Goal: Information Seeking & Learning: Learn about a topic

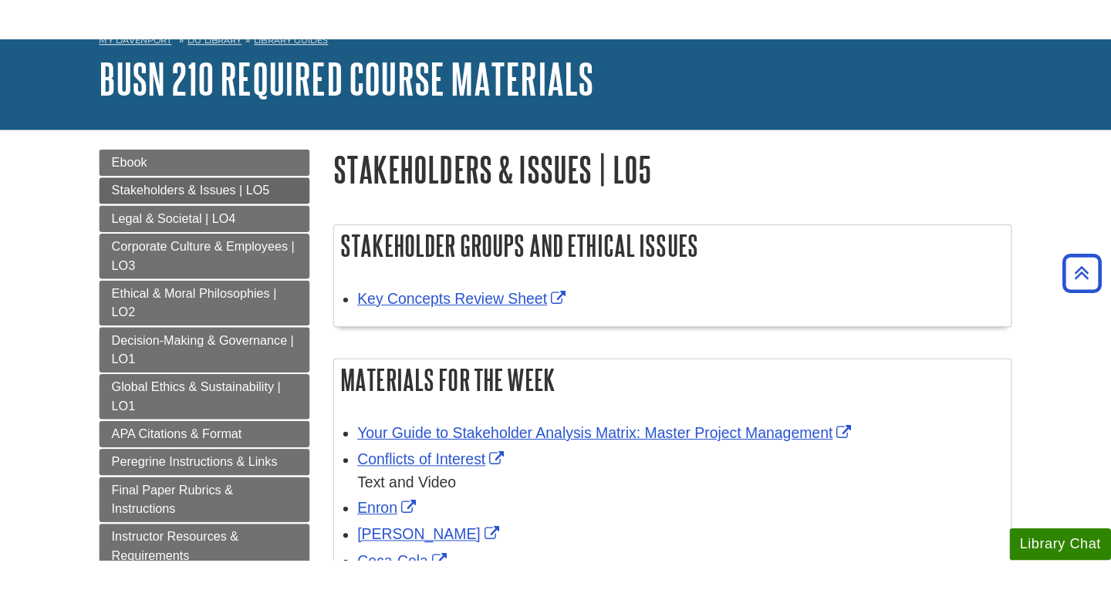
scroll to position [24, 0]
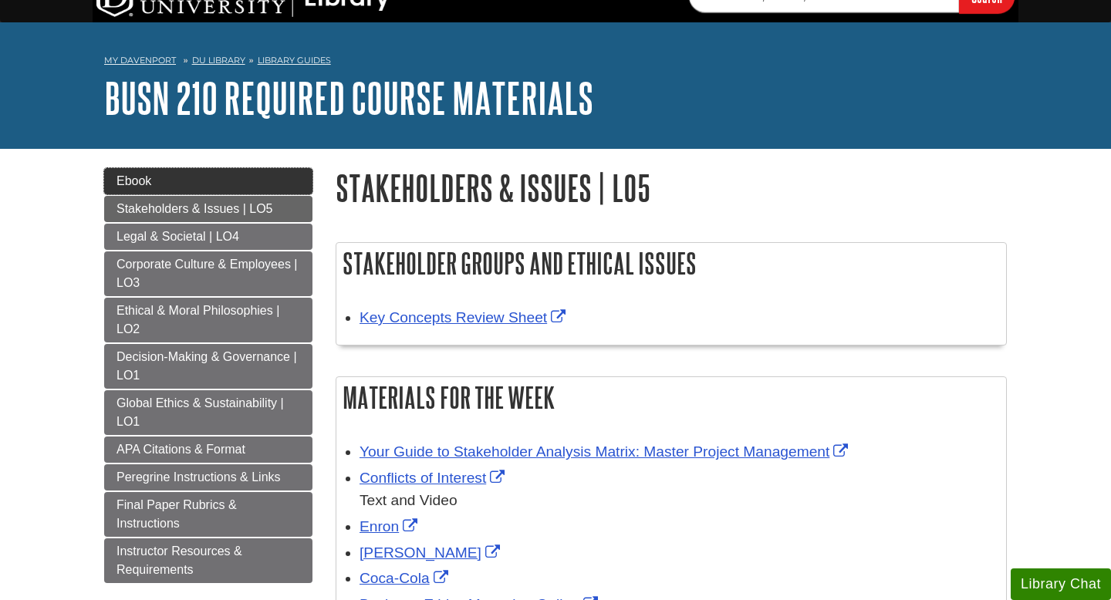
click at [257, 192] on link "Ebook" at bounding box center [208, 181] width 208 height 26
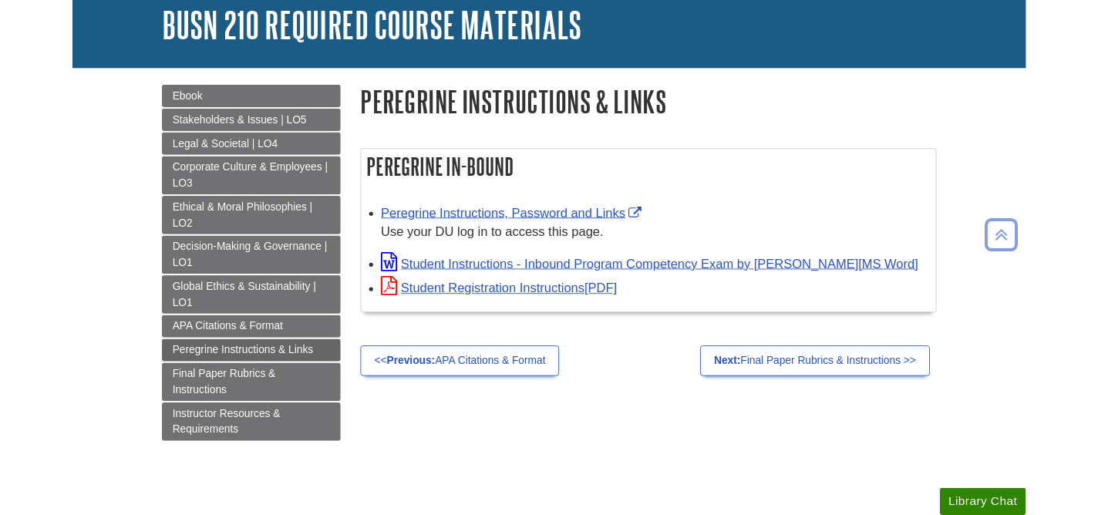
scroll to position [89, 0]
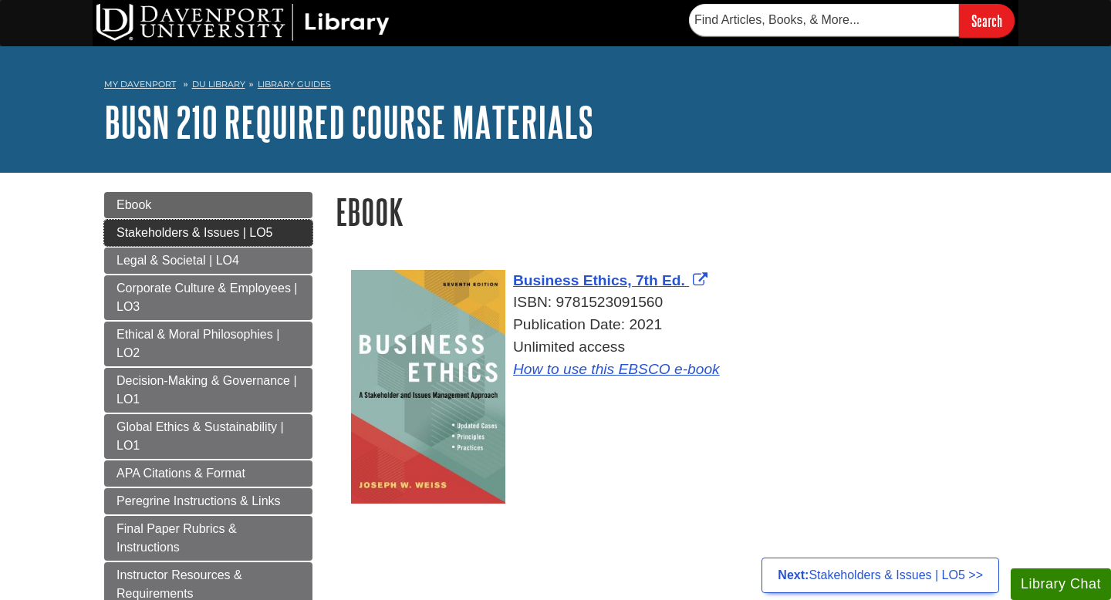
click at [256, 233] on span "Stakeholders & Issues | LO5" at bounding box center [194, 232] width 156 height 13
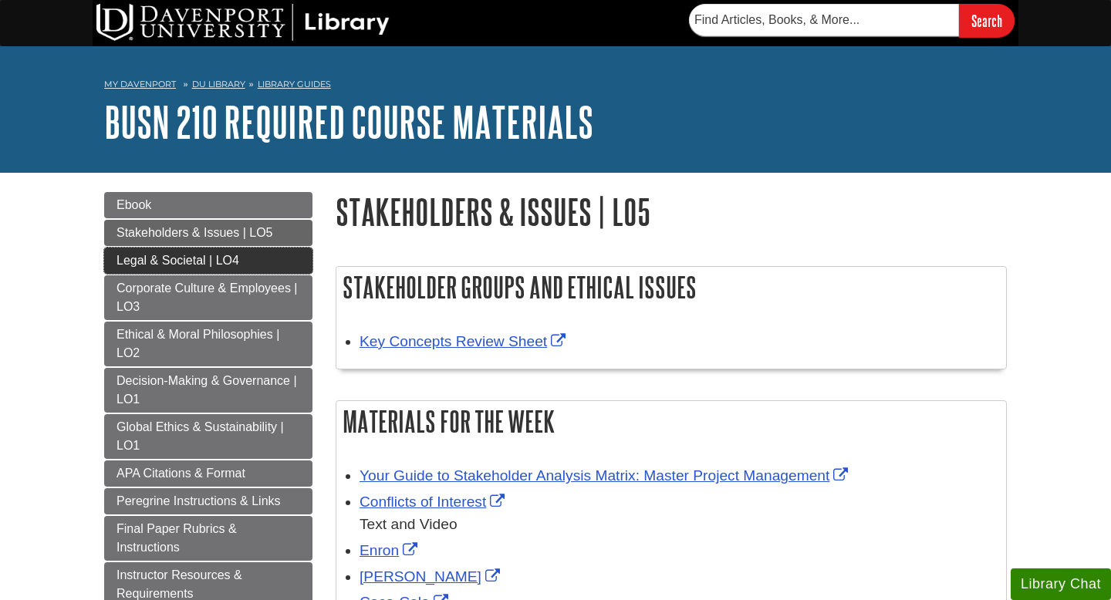
click at [262, 254] on link "Legal & Societal | LO4" at bounding box center [208, 261] width 208 height 26
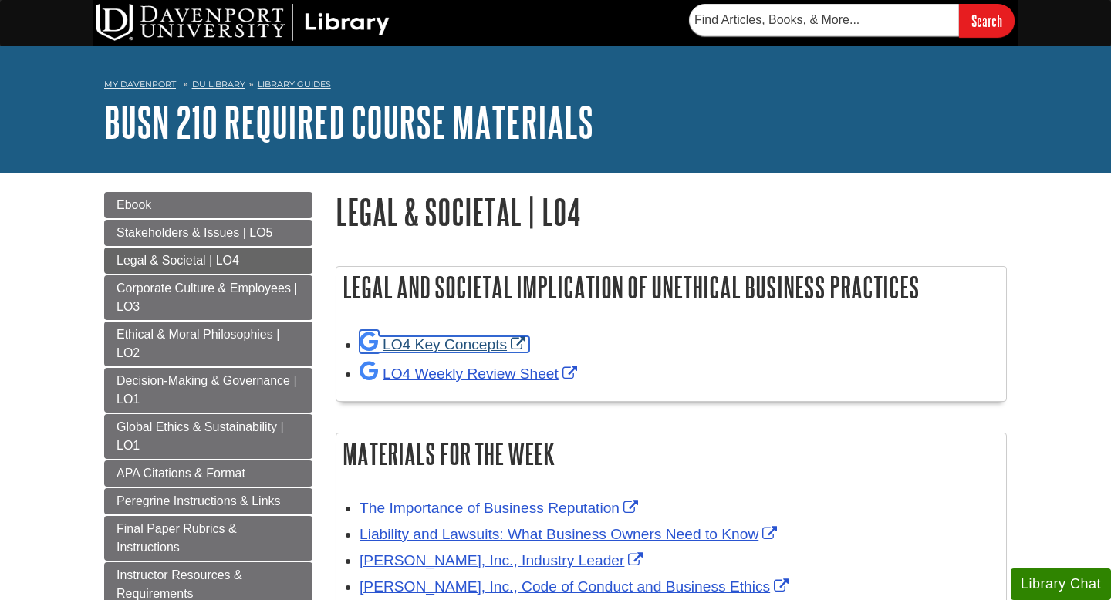
click at [430, 343] on link "LO4 Key Concepts" at bounding box center [444, 344] width 170 height 16
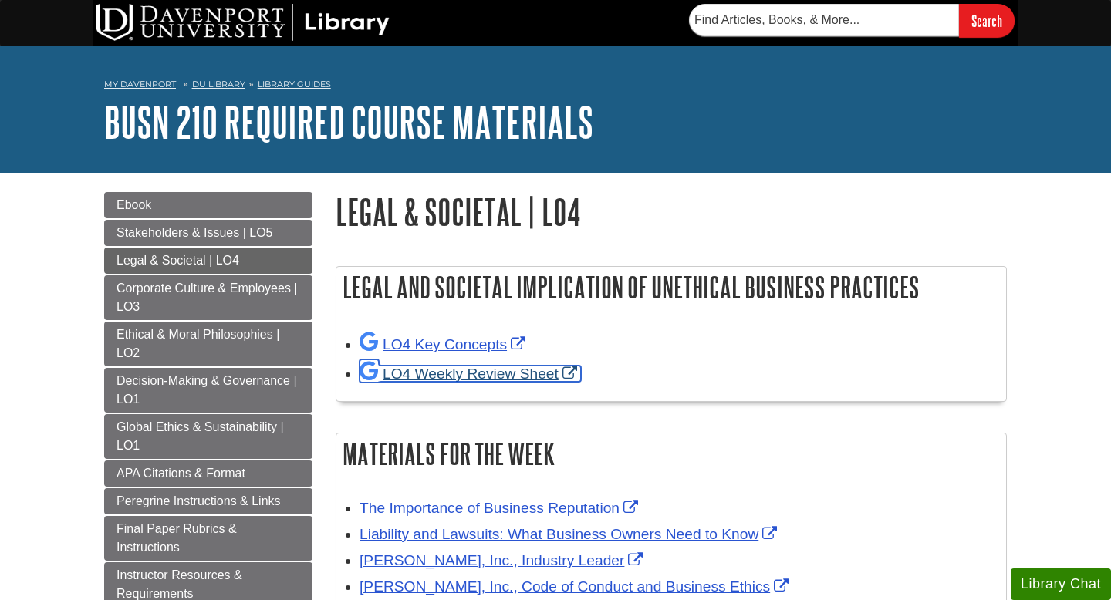
click at [387, 379] on link "LO4 Weekly Review Sheet" at bounding box center [469, 374] width 221 height 16
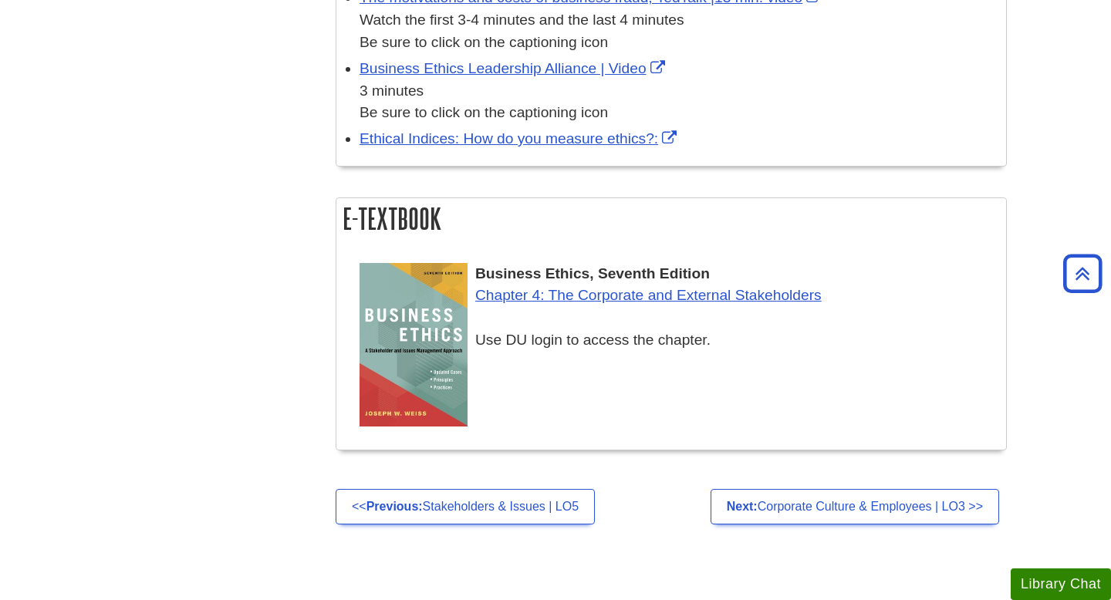
scroll to position [614, 0]
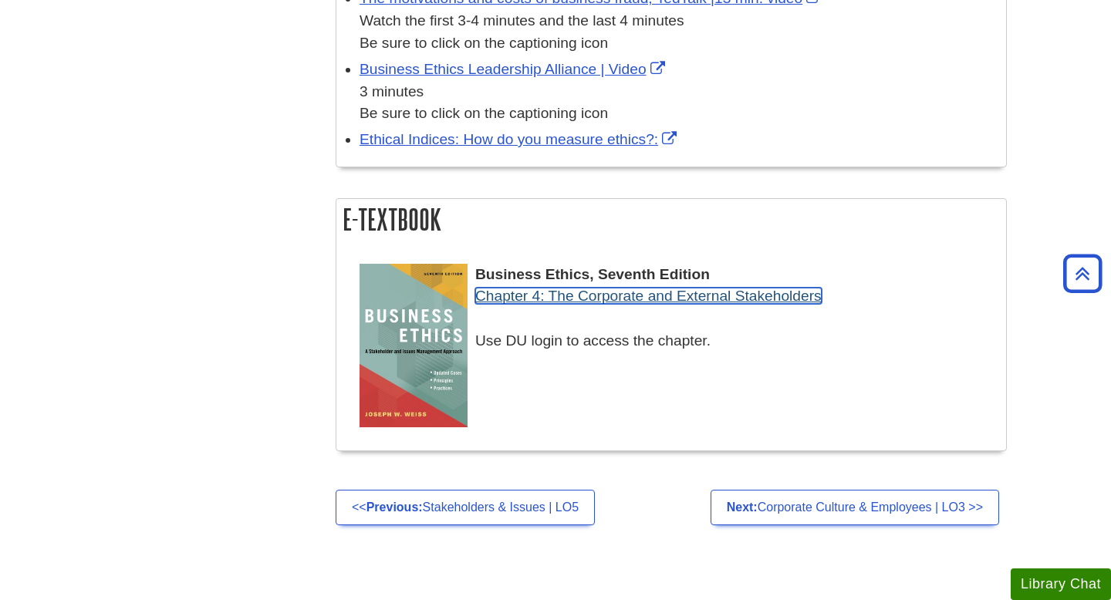
click at [511, 304] on link "Chapter 4: The Corporate and External Stakeholders" at bounding box center [648, 296] width 346 height 16
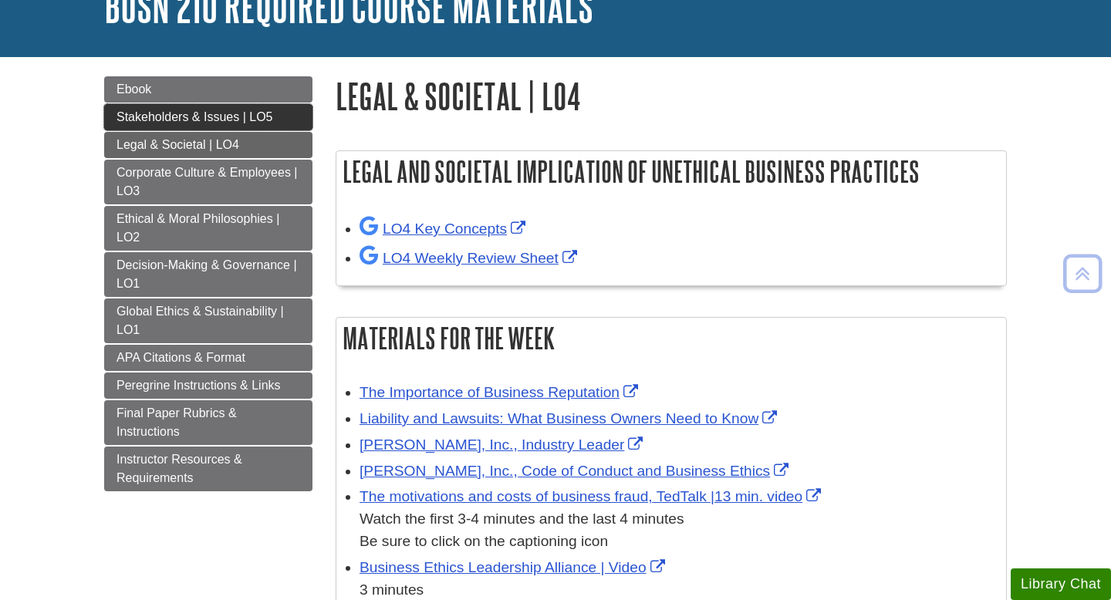
scroll to position [116, 0]
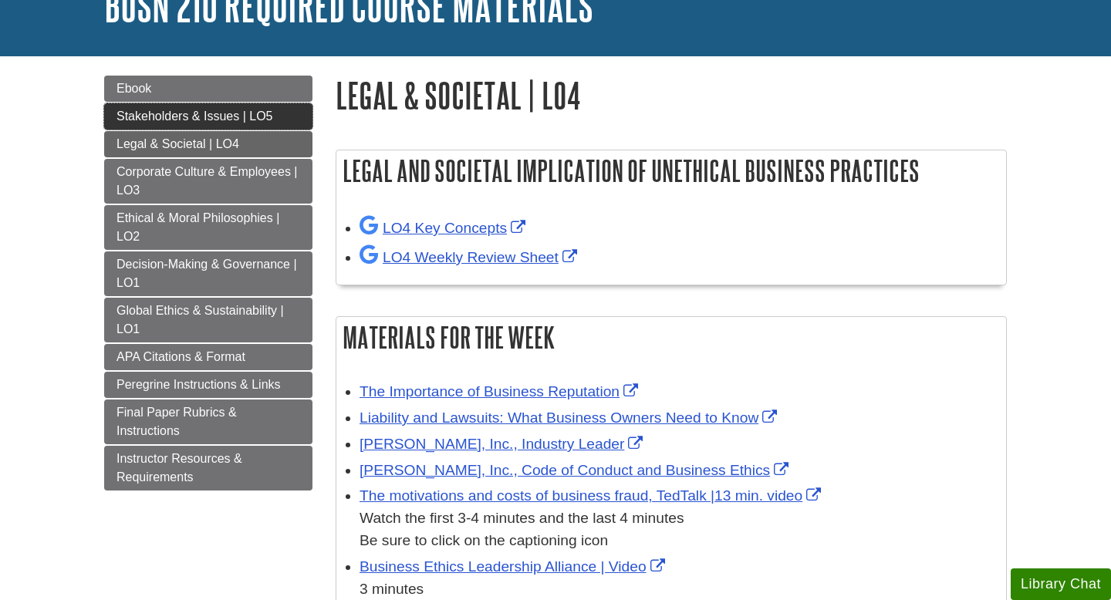
click at [190, 122] on span "Stakeholders & Issues | LO5" at bounding box center [194, 116] width 156 height 13
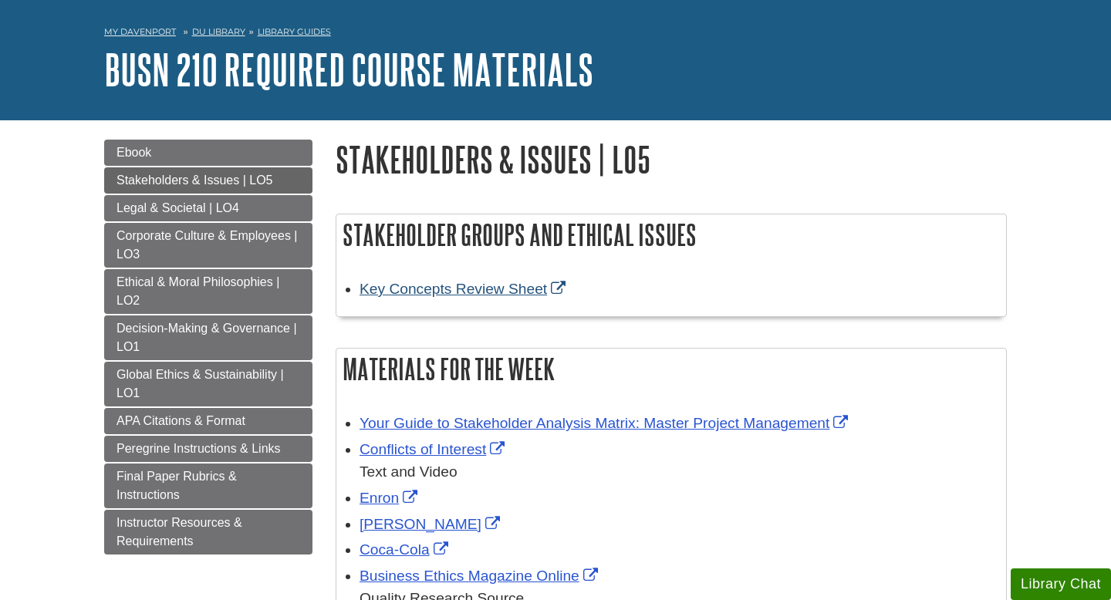
scroll to position [71, 0]
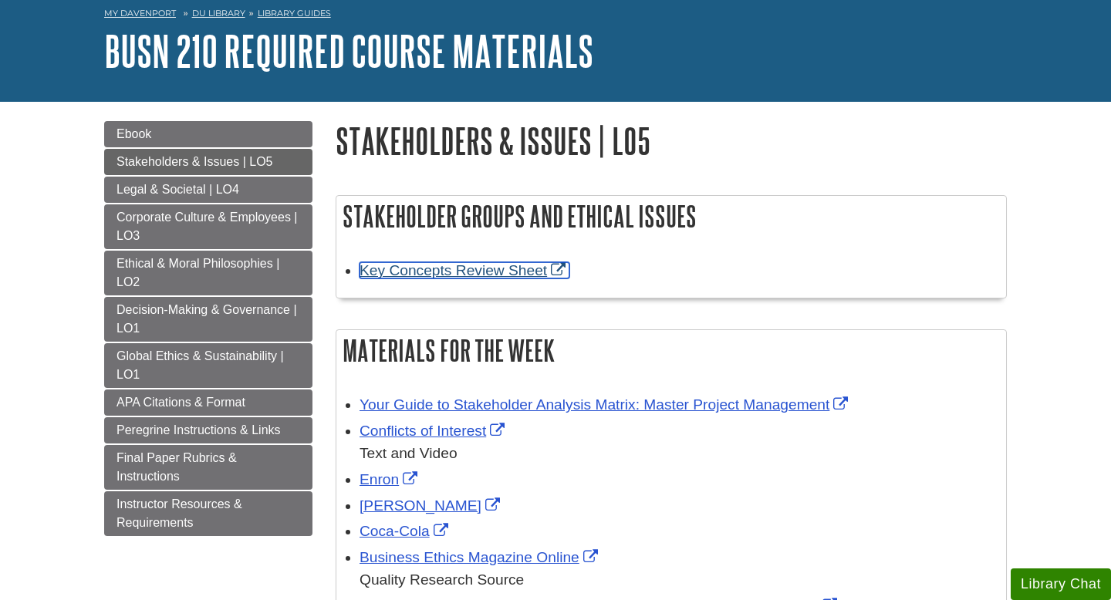
click at [477, 273] on link "Key Concepts Review Sheet" at bounding box center [464, 270] width 210 height 16
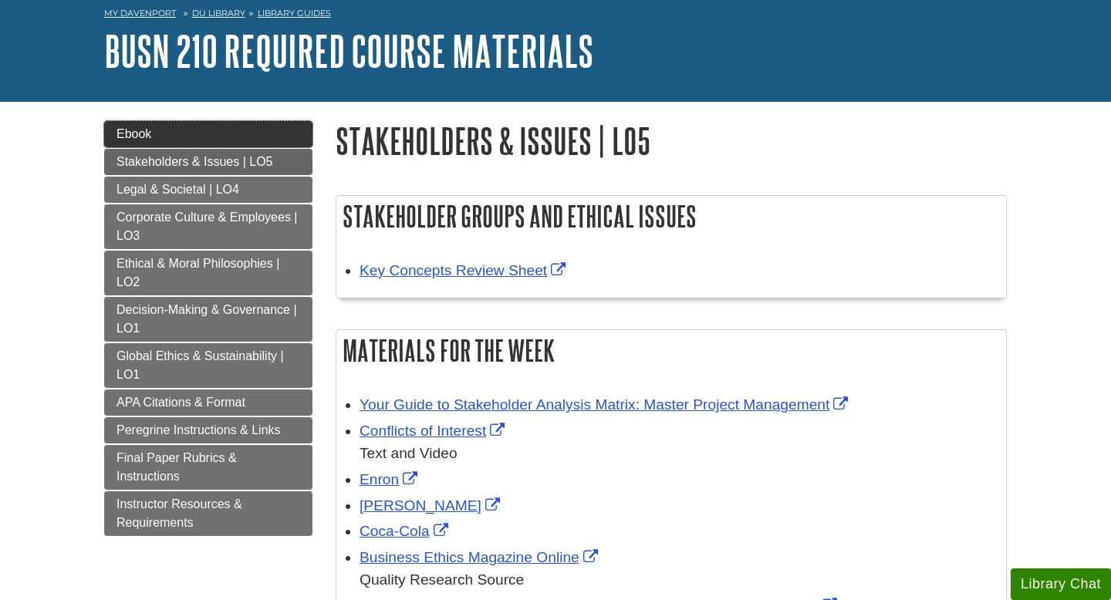
click at [221, 144] on link "Ebook" at bounding box center [208, 134] width 208 height 26
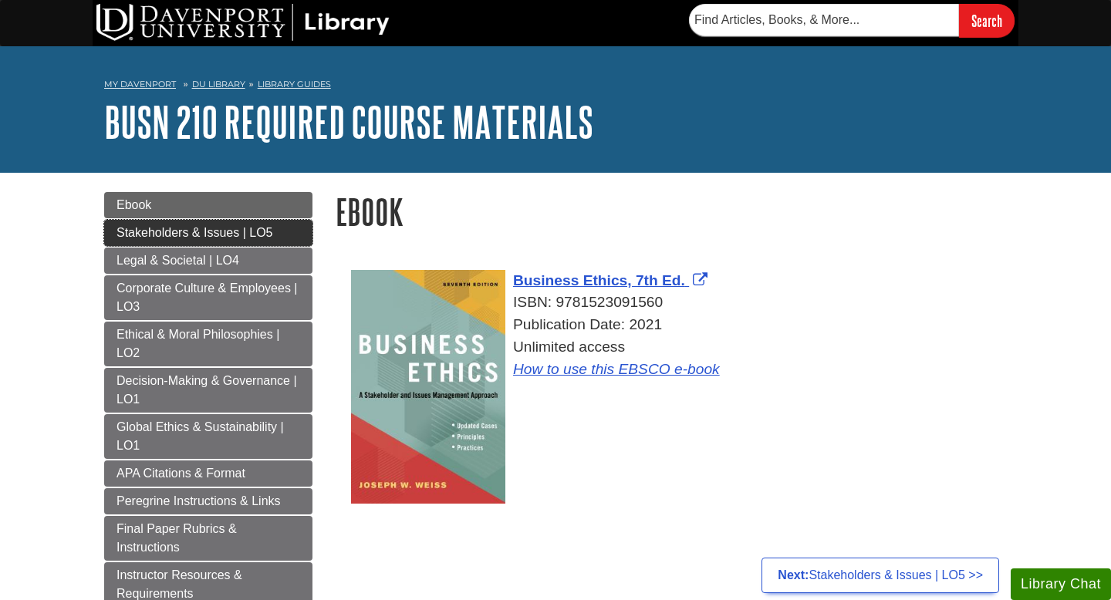
click at [249, 237] on span "Stakeholders & Issues | LO5" at bounding box center [194, 232] width 156 height 13
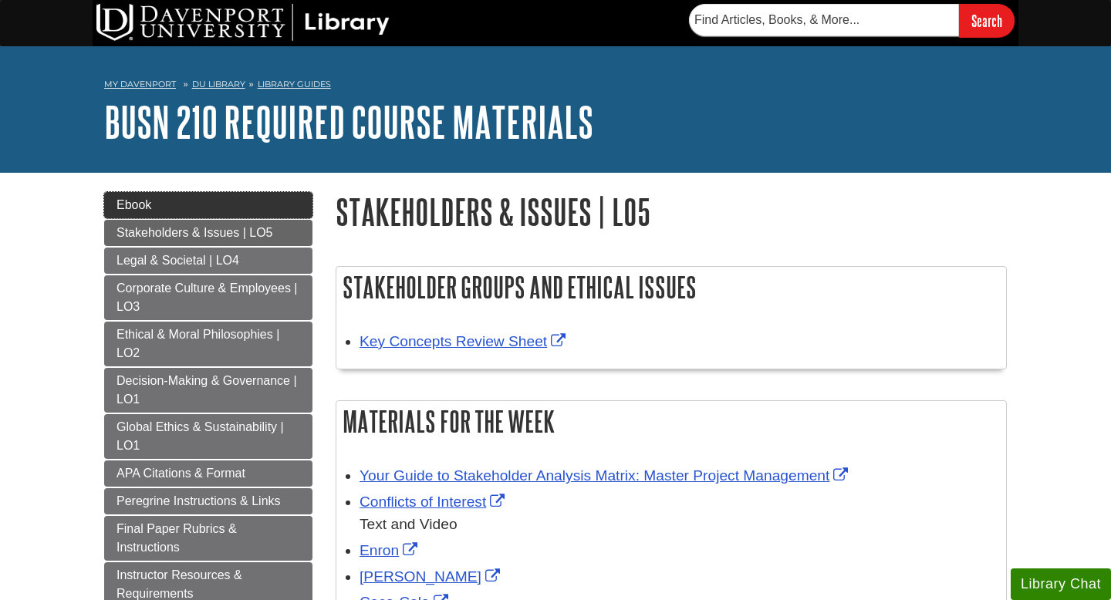
click at [239, 214] on link "Ebook" at bounding box center [208, 205] width 208 height 26
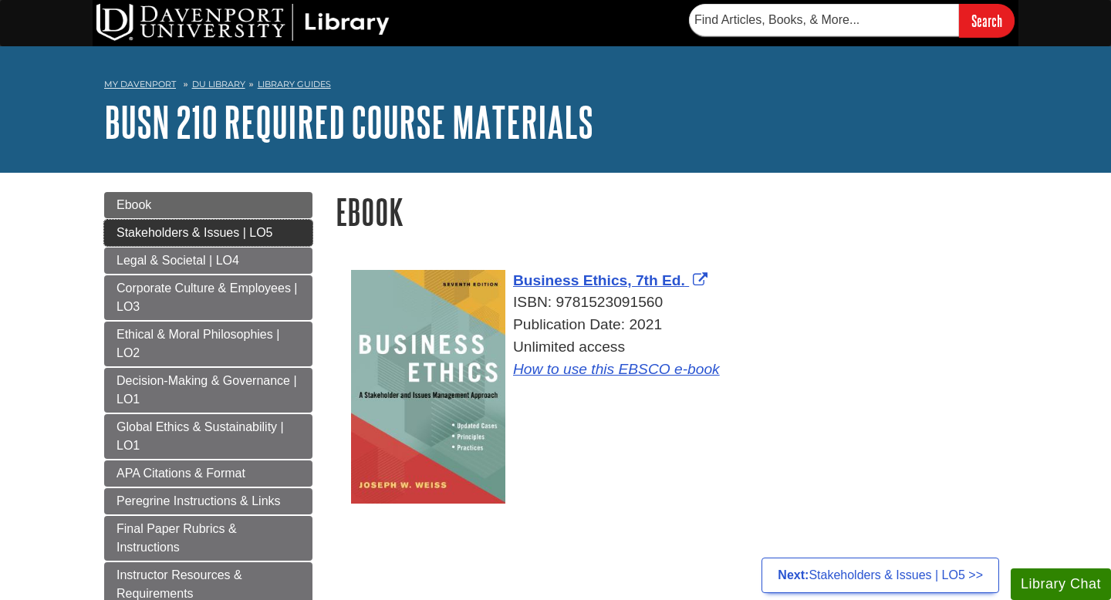
click at [303, 232] on link "Stakeholders & Issues | LO5" at bounding box center [208, 233] width 208 height 26
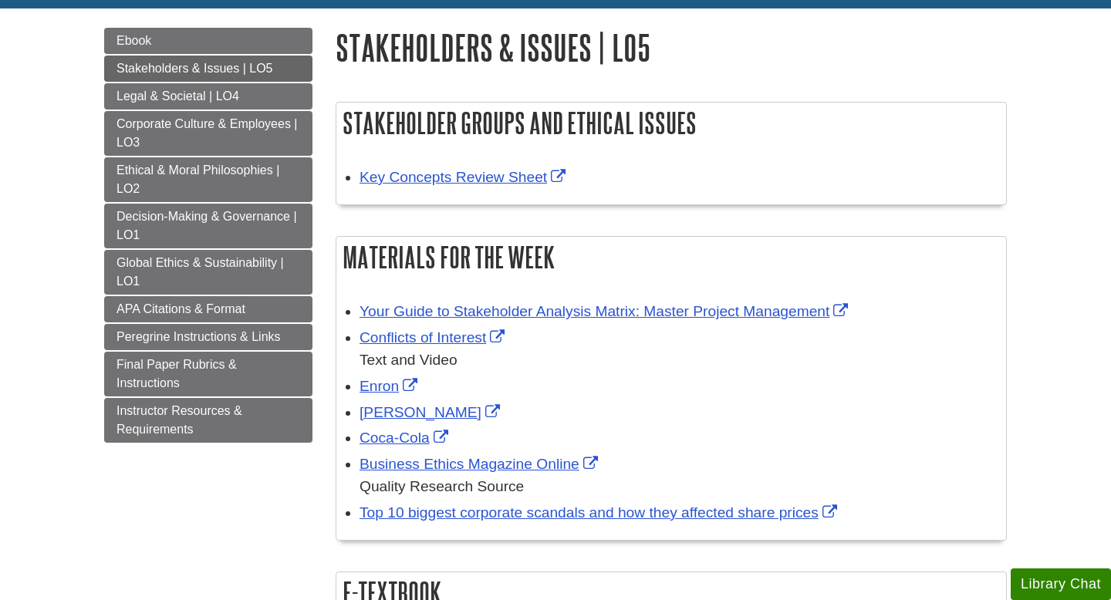
scroll to position [165, 0]
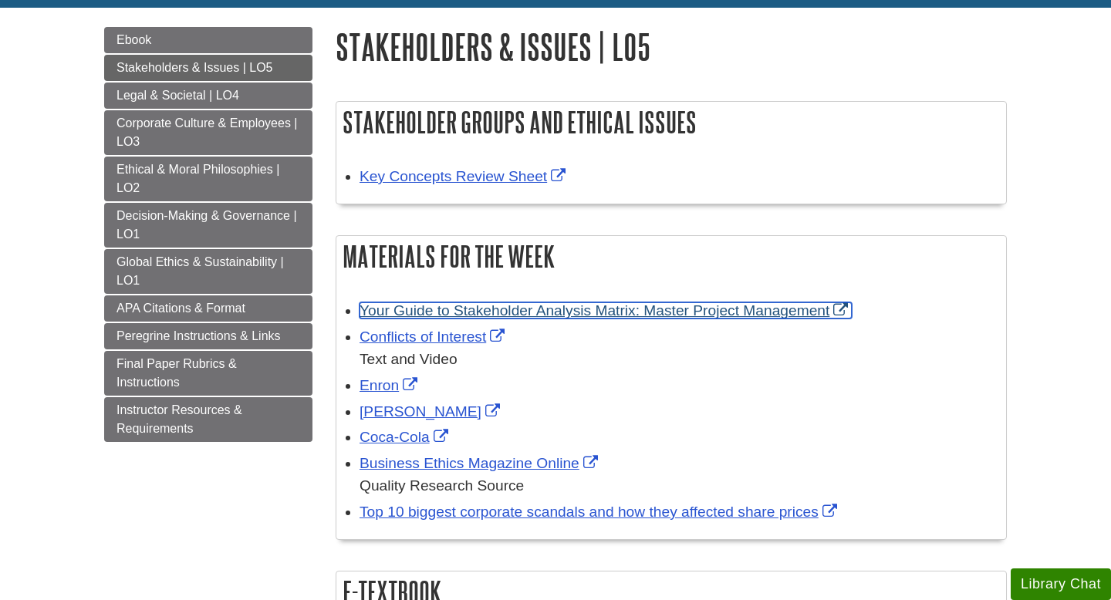
click at [490, 317] on link "Your Guide to Stakeholder Analysis Matrix: Master Project Management" at bounding box center [605, 310] width 492 height 16
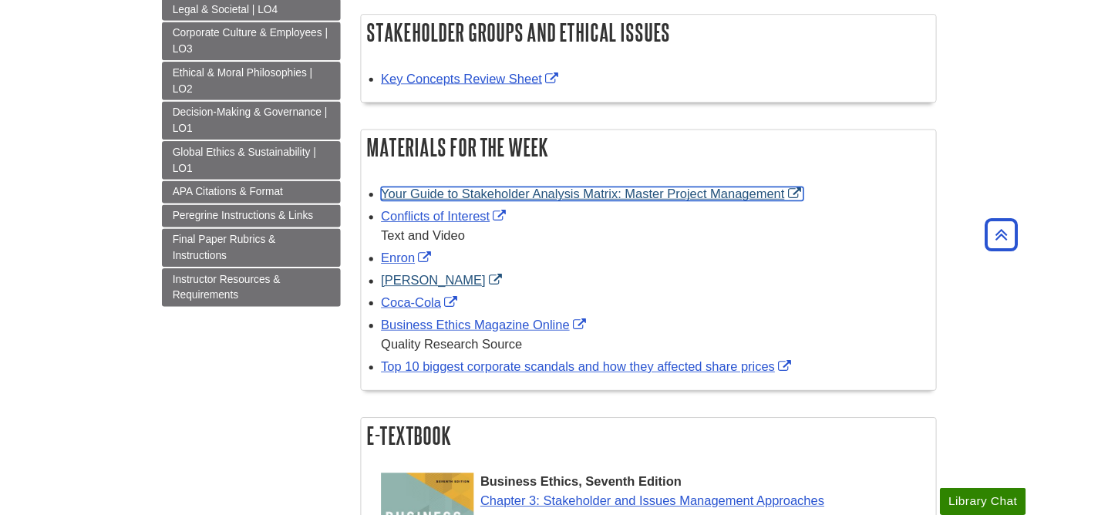
scroll to position [159, 0]
